Goal: Download file/media

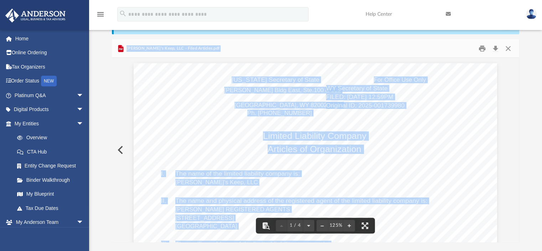
scroll to position [126, 0]
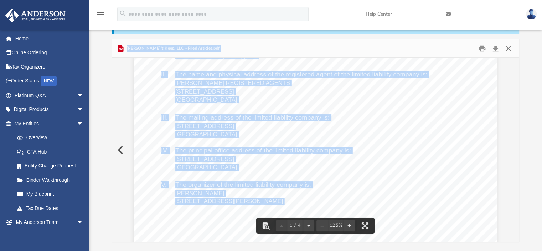
click at [506, 47] on button "Close" at bounding box center [508, 48] width 13 height 11
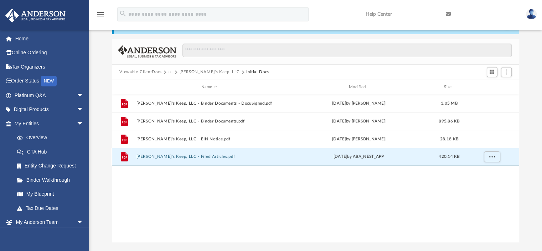
click at [220, 159] on div "File [PERSON_NAME]'s Keep, LLC - Filed Articles.pdf [DATE] by ABA_NEST_APP 420.…" at bounding box center [316, 157] width 408 height 18
click at [159, 154] on div "File [PERSON_NAME]'s Keep, LLC - Filed Articles.pdf [DATE] by ABA_NEST_APP 420.…" at bounding box center [316, 157] width 408 height 18
click at [171, 156] on button "[PERSON_NAME]'s Keep, LLC - Filed Articles.pdf" at bounding box center [209, 156] width 146 height 5
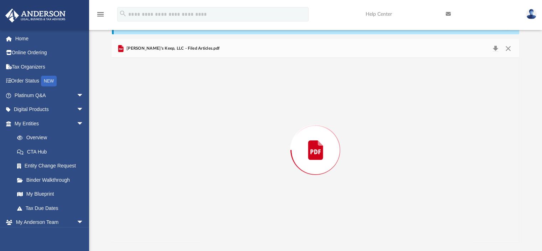
click at [171, 156] on div "Preview" at bounding box center [316, 150] width 408 height 184
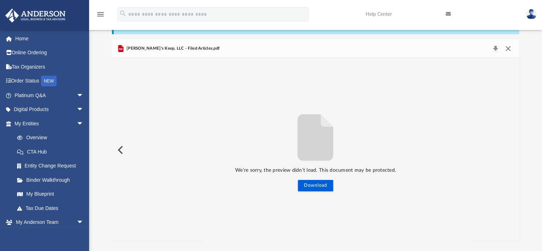
click at [508, 46] on button "Close" at bounding box center [508, 48] width 13 height 10
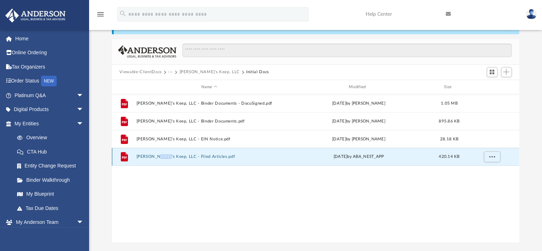
click at [189, 155] on button "[PERSON_NAME]'s Keep, LLC - Filed Articles.pdf" at bounding box center [209, 156] width 146 height 5
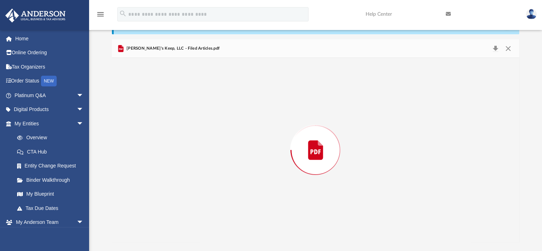
click at [189, 155] on div "Preview" at bounding box center [316, 150] width 408 height 184
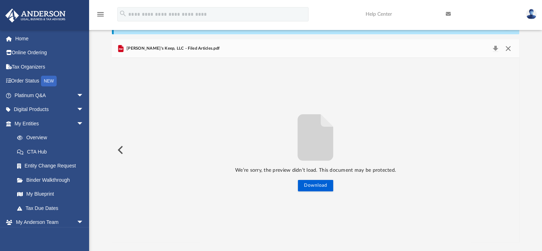
click at [508, 47] on button "Close" at bounding box center [508, 48] width 13 height 10
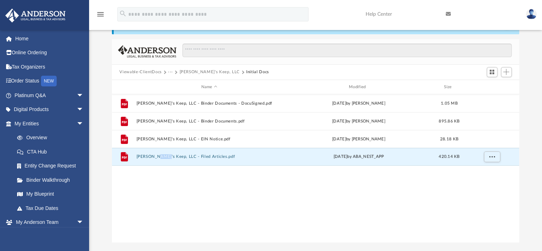
click at [533, 14] on img at bounding box center [531, 14] width 11 height 10
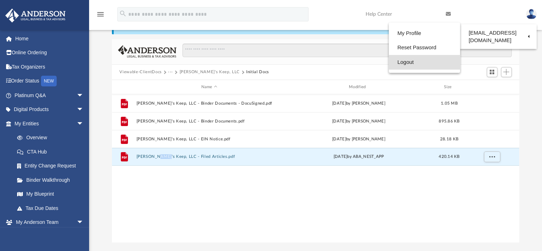
click at [435, 64] on link "Logout" at bounding box center [424, 62] width 71 height 15
